Goal: Check status: Check status

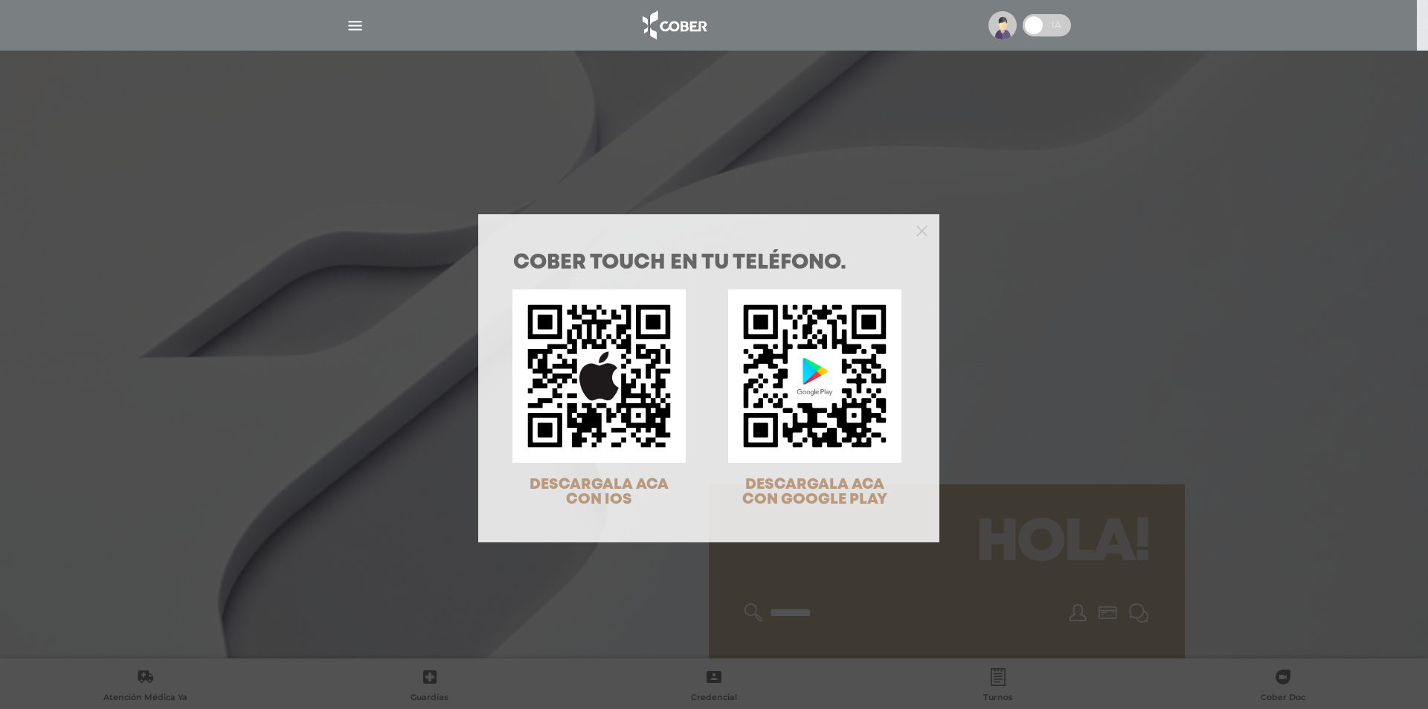
click at [353, 27] on div "COBER TOUCH en tu teléfono. DESCARGALA ACA CON IOS DESCARGALA ACA CON GOOGLE PL…" at bounding box center [714, 354] width 1428 height 709
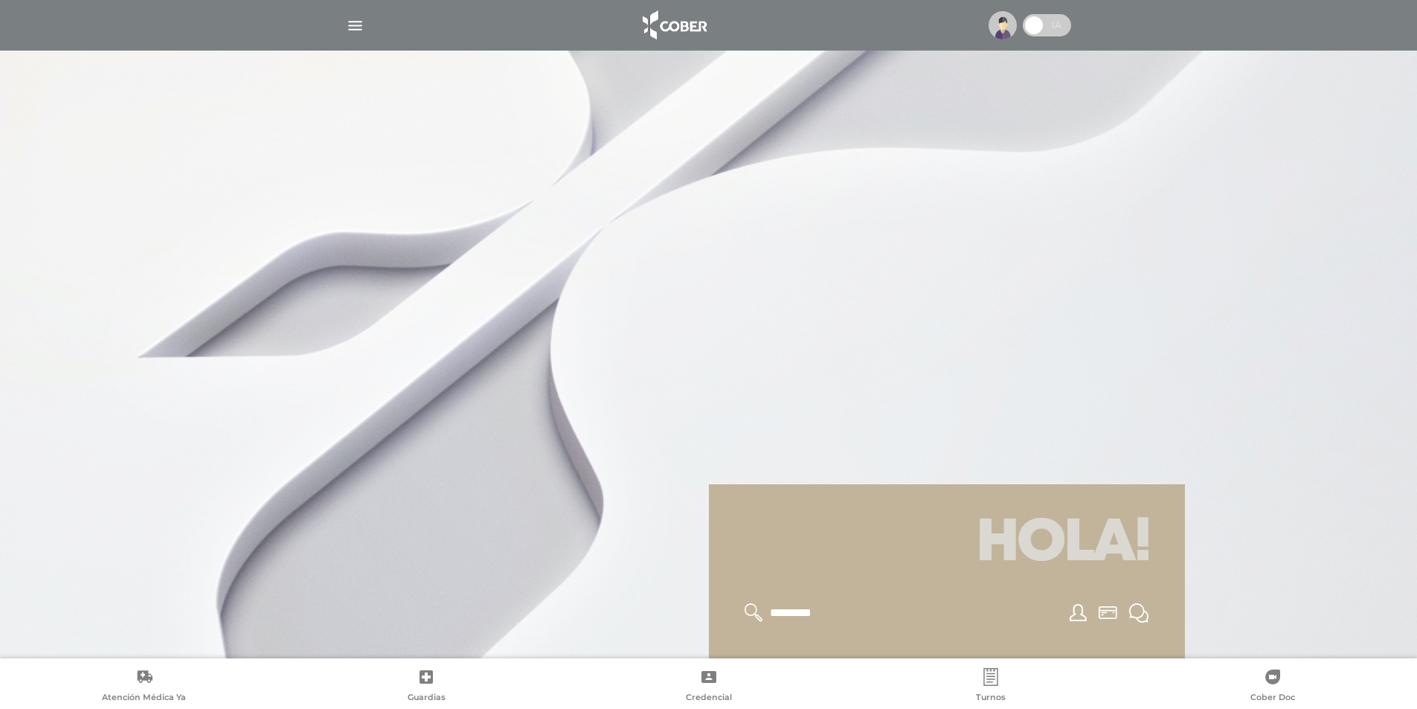
click at [996, 26] on img at bounding box center [1002, 25] width 28 height 28
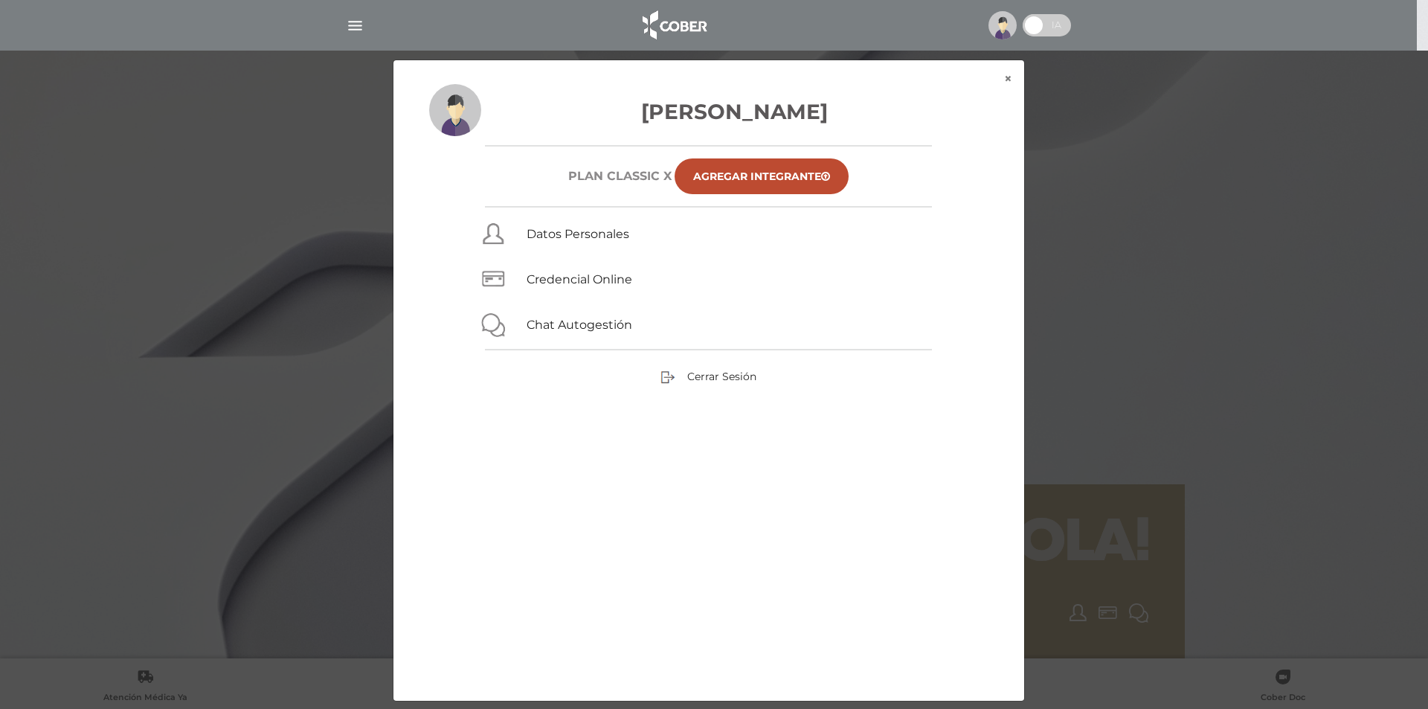
click at [463, 107] on img at bounding box center [455, 110] width 52 height 52
click at [353, 350] on div "× × [PERSON_NAME] Plan CLASSIC X Agregar Integrante Datos Personales Credencial…" at bounding box center [714, 380] width 1357 height 642
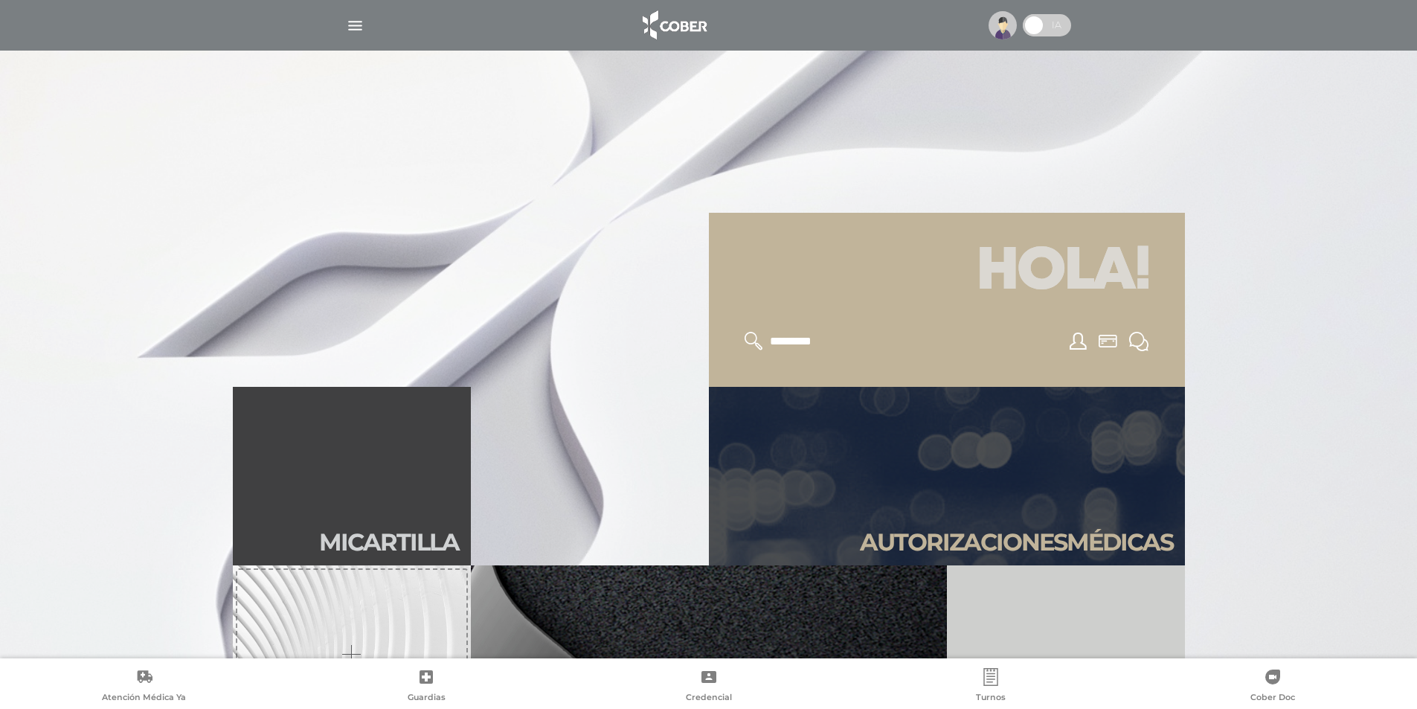
scroll to position [297, 0]
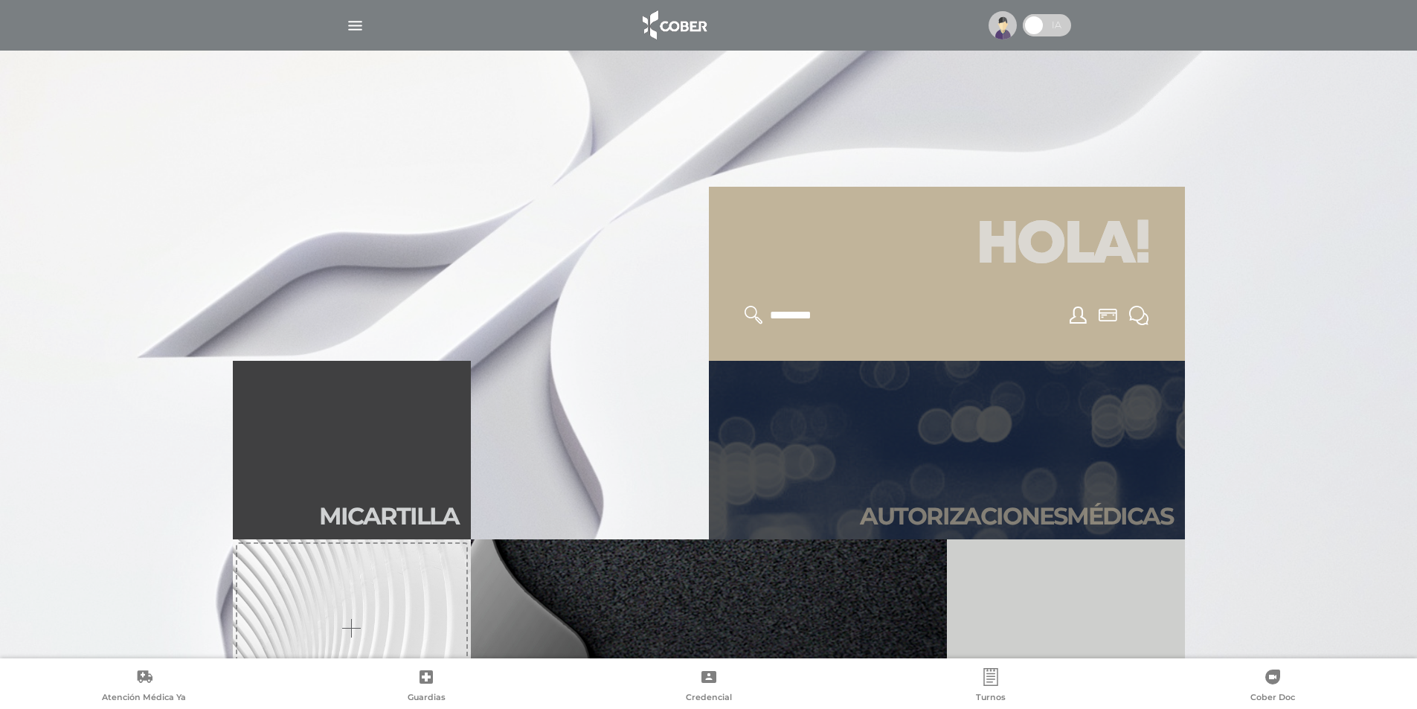
click at [956, 486] on link "Autori zaciones médicas" at bounding box center [947, 450] width 476 height 178
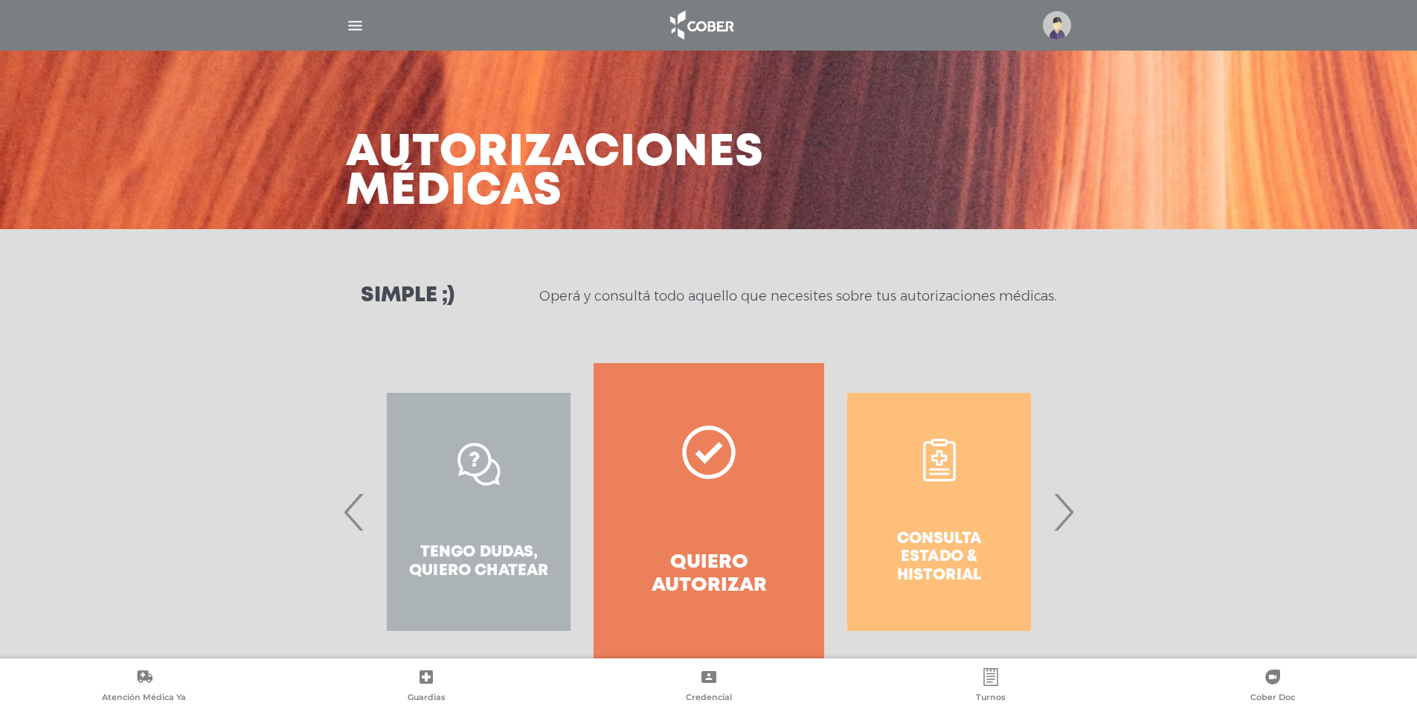
scroll to position [38, 0]
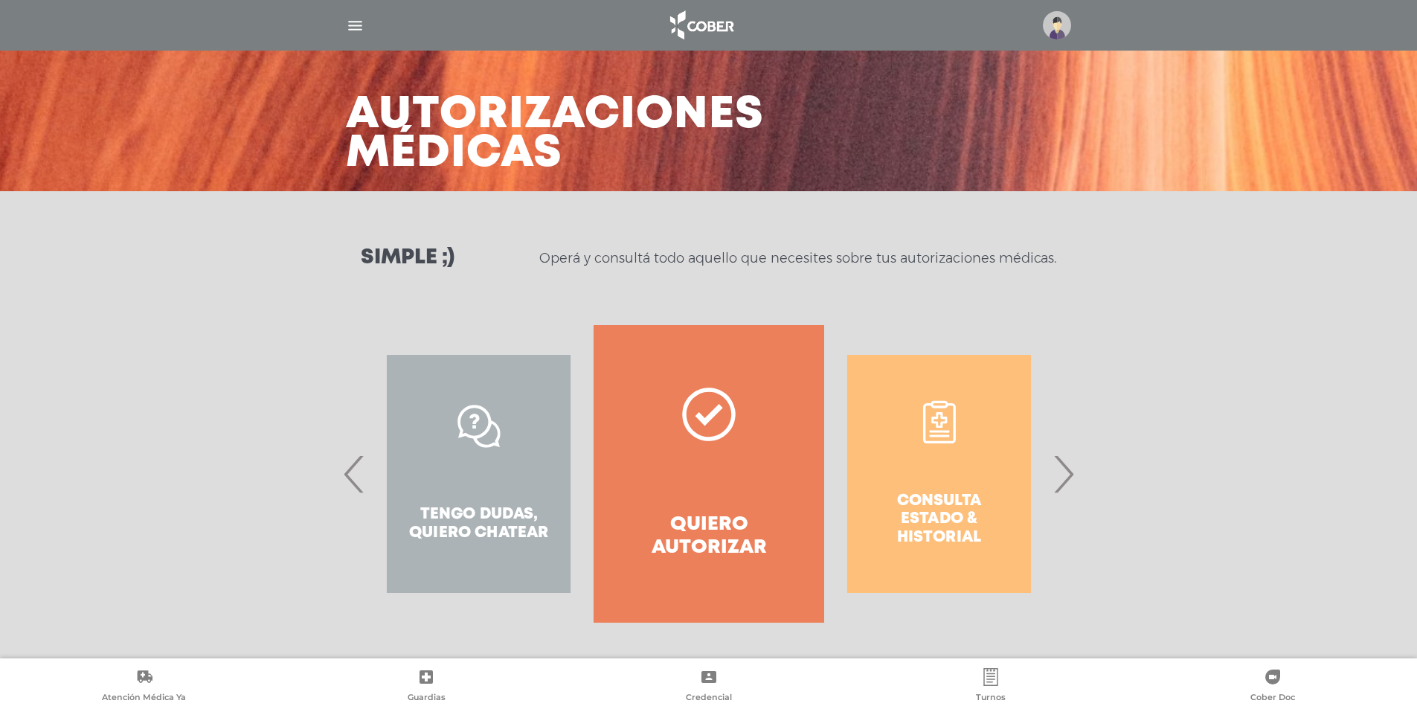
click at [933, 466] on div "Consulta estado & historial" at bounding box center [939, 473] width 230 height 297
click at [971, 429] on div "Consulta estado & historial" at bounding box center [939, 473] width 230 height 297
click at [950, 460] on div "Consulta estado & historial" at bounding box center [939, 473] width 230 height 297
click at [1070, 484] on span "›" at bounding box center [1063, 474] width 29 height 80
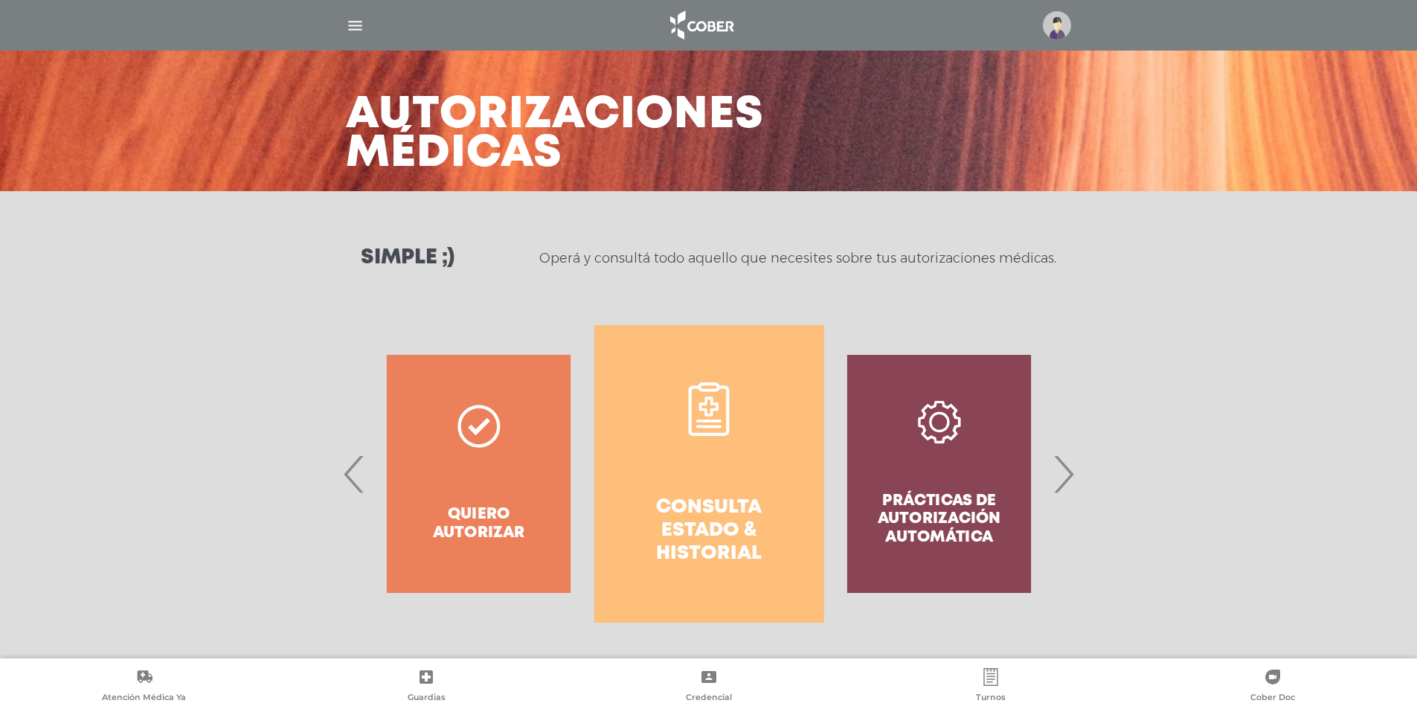
click at [718, 466] on link "Consulta estado & historial" at bounding box center [709, 473] width 230 height 297
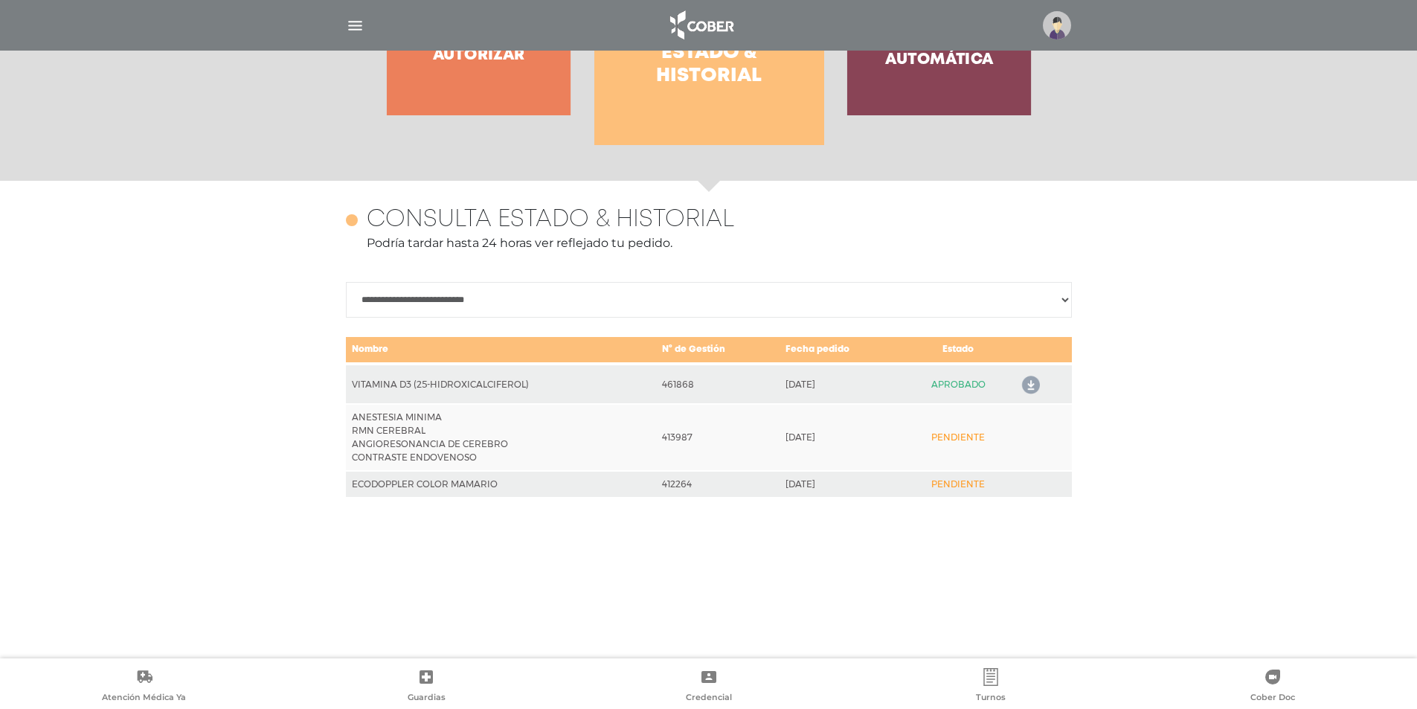
scroll to position [646, 0]
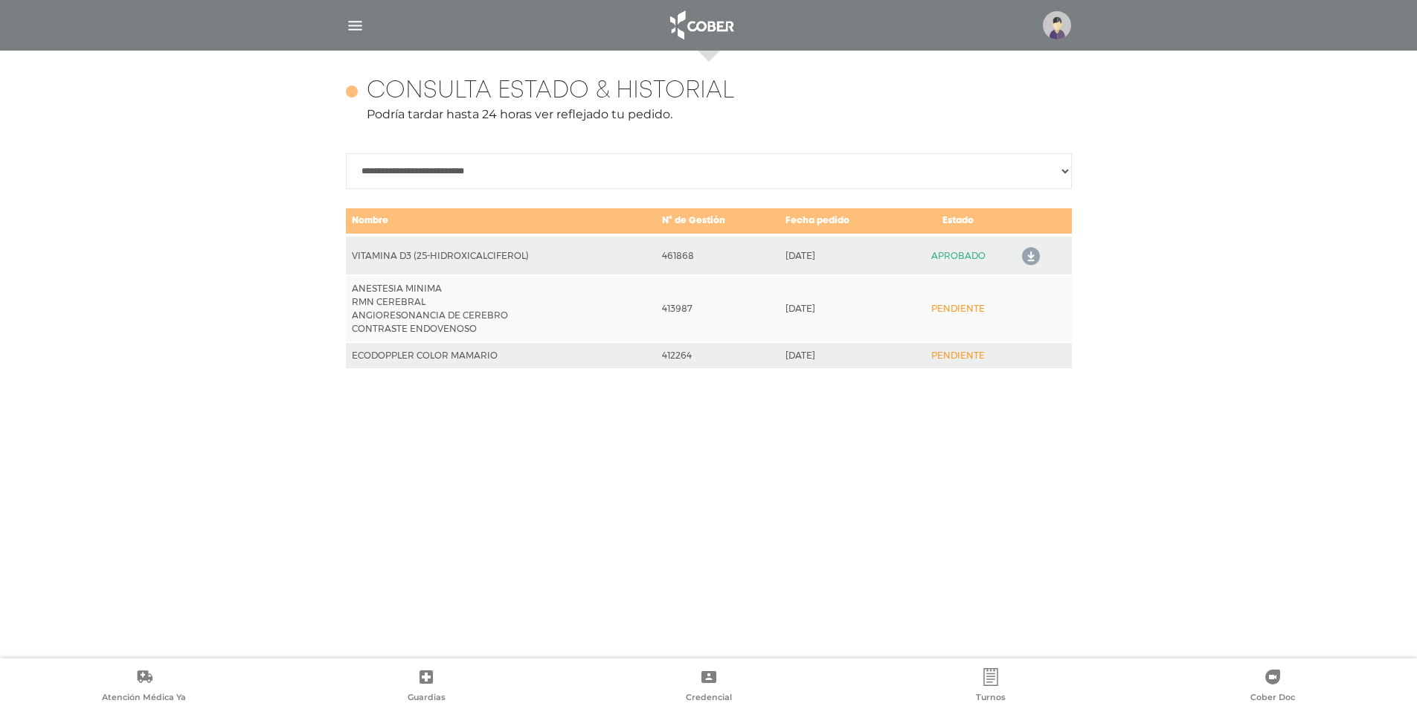
click at [1051, 453] on div "**********" at bounding box center [709, 355] width 762 height 608
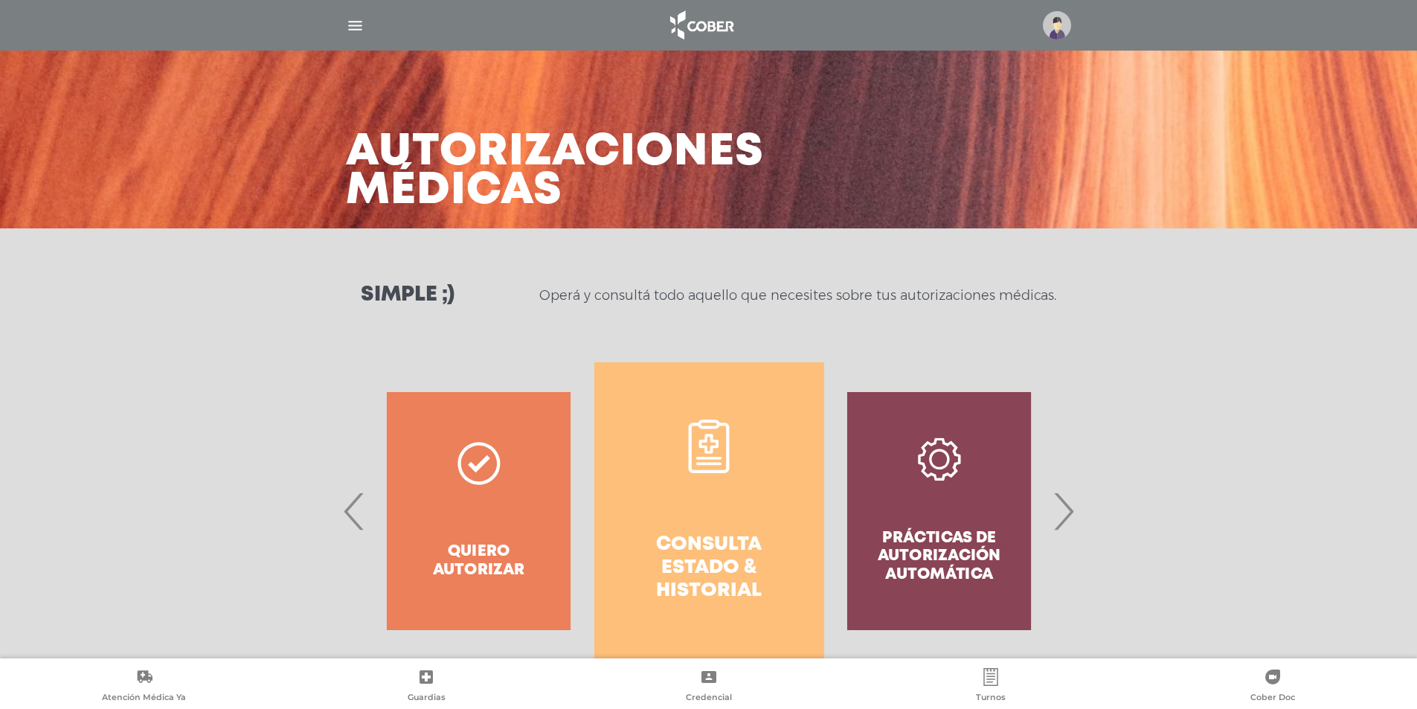
scroll to position [0, 0]
